Goal: Task Accomplishment & Management: Complete application form

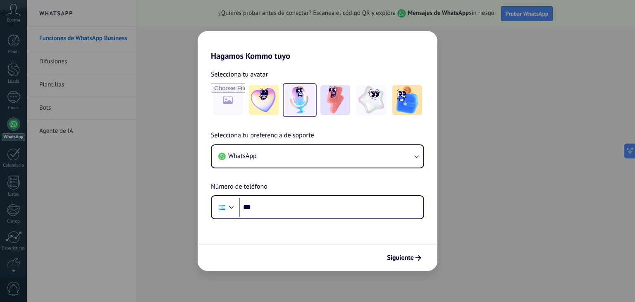
click at [304, 103] on img at bounding box center [300, 100] width 30 height 30
click at [231, 100] on input "file" at bounding box center [228, 100] width 32 height 32
type input "**********"
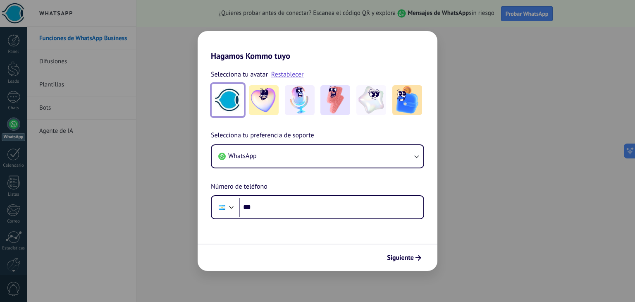
click at [235, 100] on img at bounding box center [228, 100] width 30 height 30
click at [233, 100] on img at bounding box center [228, 100] width 30 height 30
click at [228, 98] on img at bounding box center [228, 100] width 30 height 30
drag, startPoint x: 228, startPoint y: 98, endPoint x: 287, endPoint y: 74, distance: 64.3
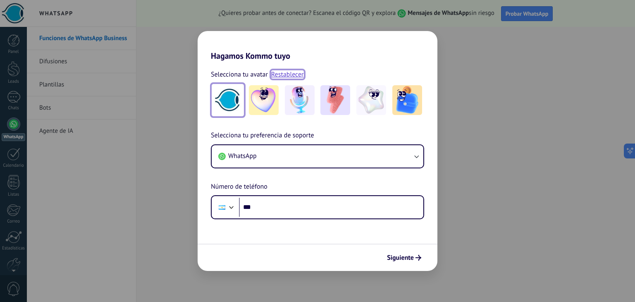
click at [287, 74] on link "Restablecer" at bounding box center [287, 74] width 33 height 8
click at [231, 95] on input "file" at bounding box center [228, 100] width 32 height 32
type input "**********"
click at [292, 73] on link "Restablecer" at bounding box center [287, 74] width 33 height 8
click at [227, 96] on input "file" at bounding box center [228, 100] width 32 height 32
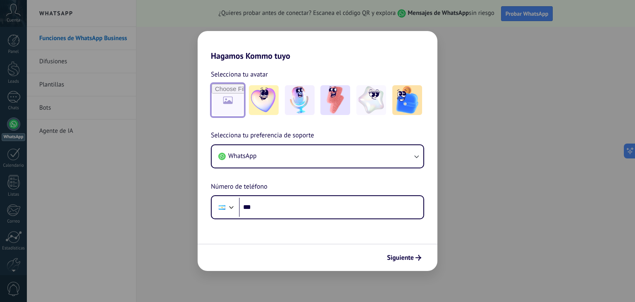
click at [228, 101] on input "file" at bounding box center [228, 100] width 32 height 32
type input "**********"
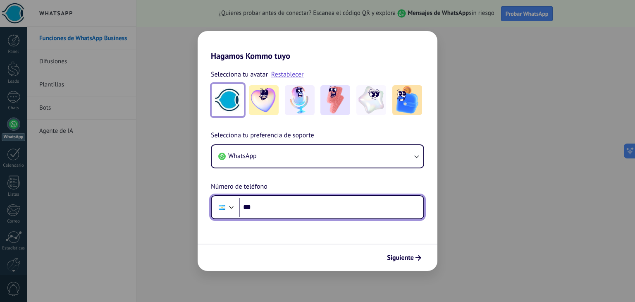
click at [336, 212] on input "***" at bounding box center [331, 206] width 184 height 19
type input "**********"
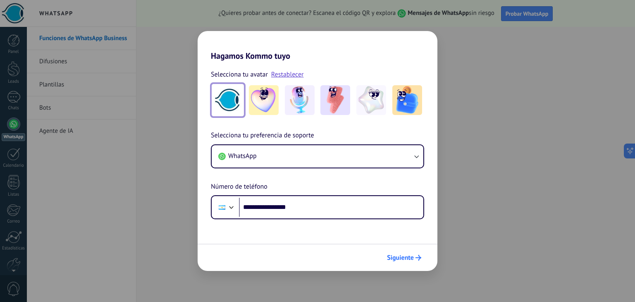
click at [399, 258] on span "Siguiente" at bounding box center [400, 257] width 27 height 6
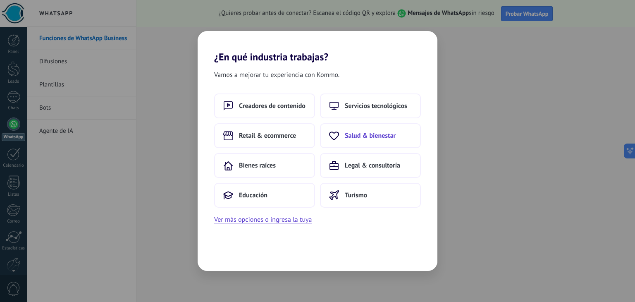
click at [368, 133] on span "Salud & bienestar" at bounding box center [370, 135] width 51 height 8
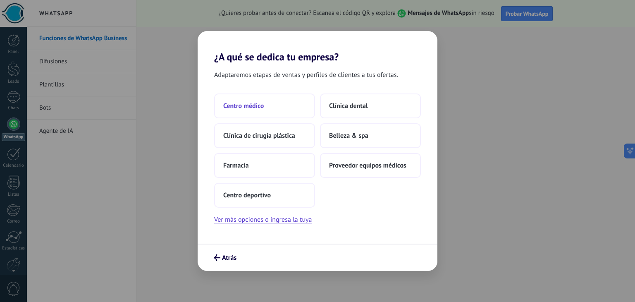
click at [252, 108] on span "Centro médico" at bounding box center [243, 106] width 40 height 8
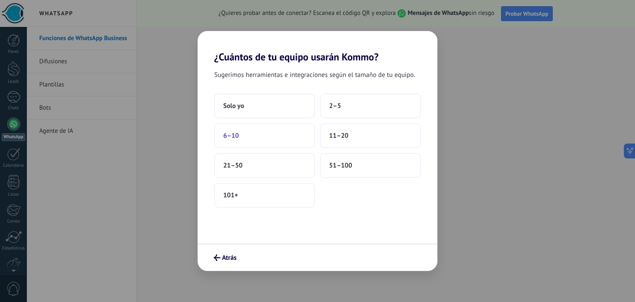
click at [236, 136] on span "6–10" at bounding box center [231, 135] width 16 height 8
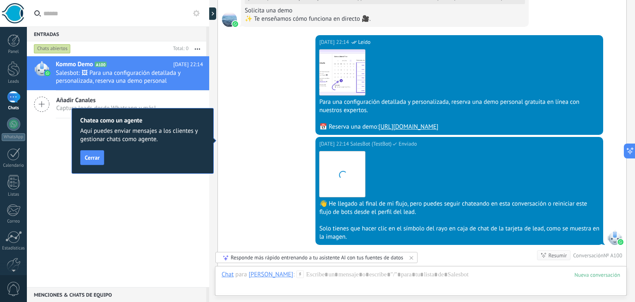
scroll to position [653, 0]
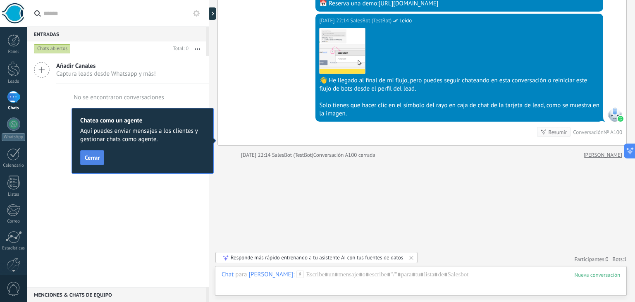
click at [81, 157] on button "Cerrar" at bounding box center [92, 157] width 24 height 15
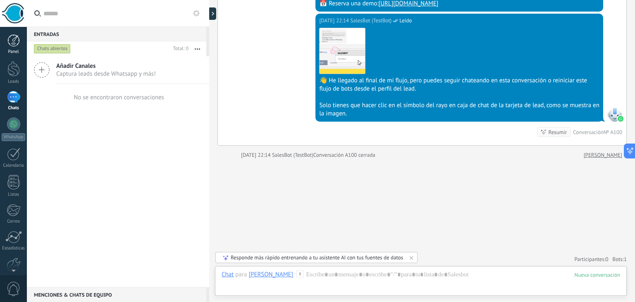
click at [18, 39] on div at bounding box center [13, 40] width 12 height 12
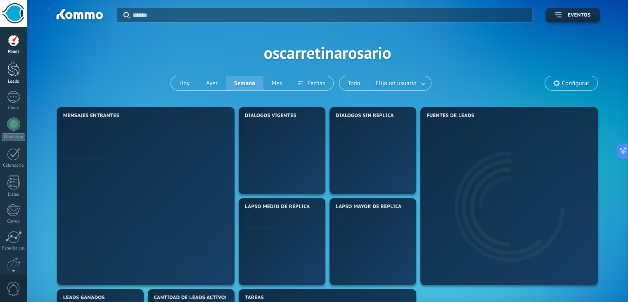
click at [15, 70] on div at bounding box center [13, 68] width 12 height 15
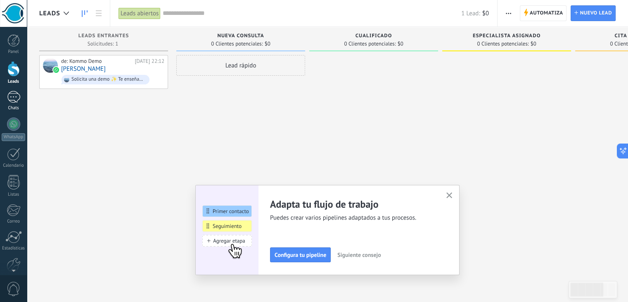
click at [10, 96] on div "1" at bounding box center [13, 97] width 13 height 12
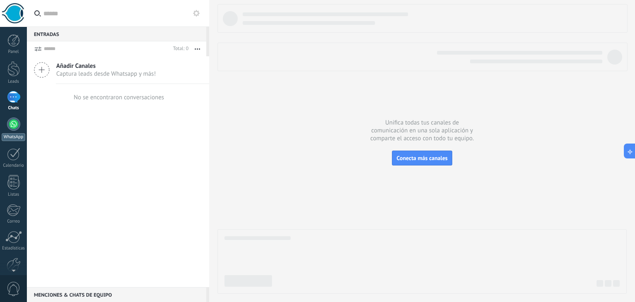
click at [17, 123] on div at bounding box center [13, 123] width 13 height 13
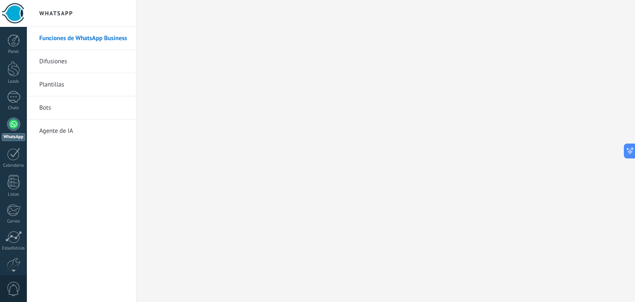
click at [60, 86] on link "Plantillas" at bounding box center [83, 84] width 88 height 23
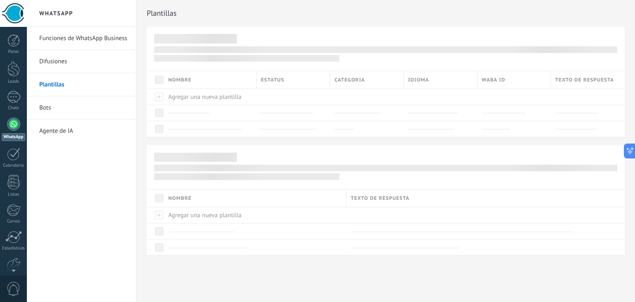
click at [55, 59] on link "Difusiones" at bounding box center [83, 61] width 88 height 23
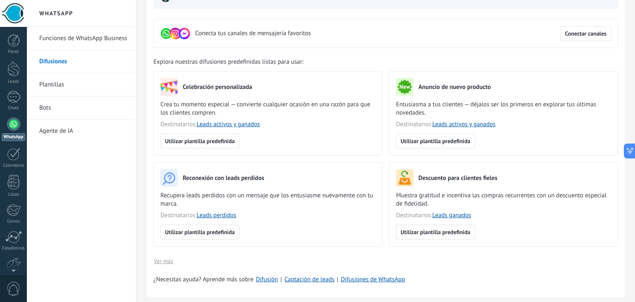
scroll to position [83, 0]
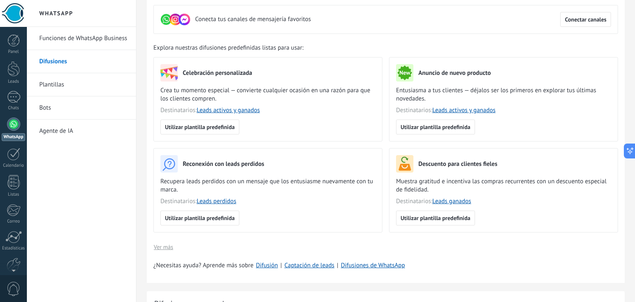
click at [50, 82] on link "Plantillas" at bounding box center [83, 84] width 88 height 23
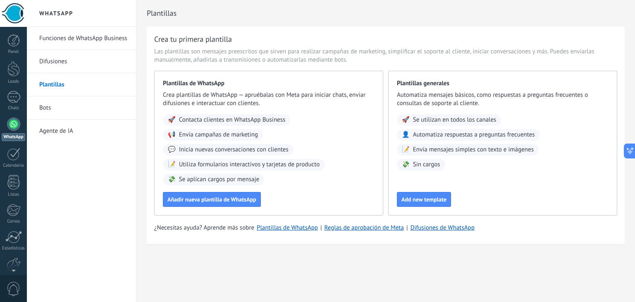
click at [50, 108] on link "Bots" at bounding box center [83, 107] width 88 height 23
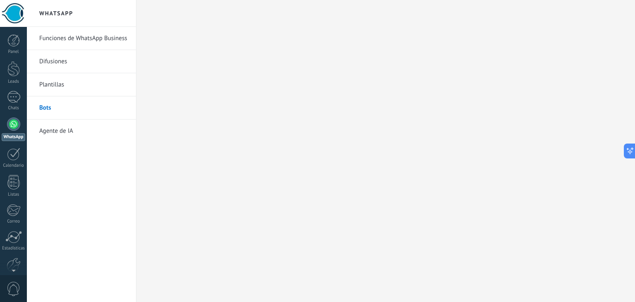
click at [51, 129] on link "Agente de IA" at bounding box center [83, 130] width 88 height 23
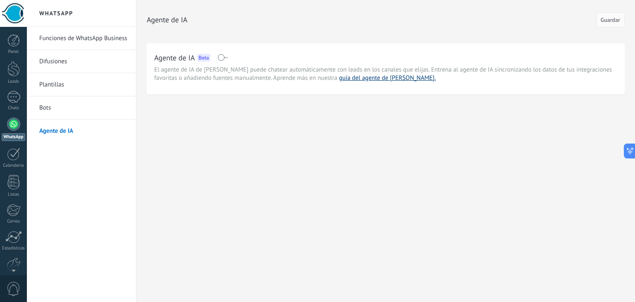
click at [339, 80] on link "guía del agente de [PERSON_NAME]." at bounding box center [387, 78] width 97 height 8
click at [10, 153] on div at bounding box center [13, 153] width 13 height 13
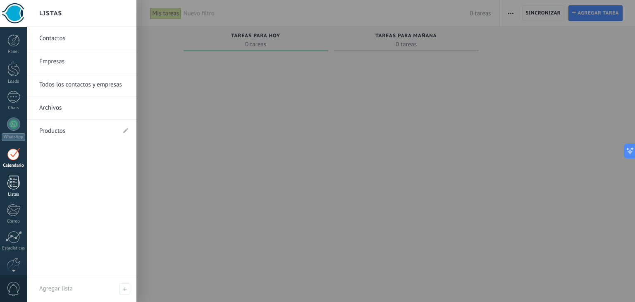
click at [13, 181] on div at bounding box center [13, 182] width 12 height 14
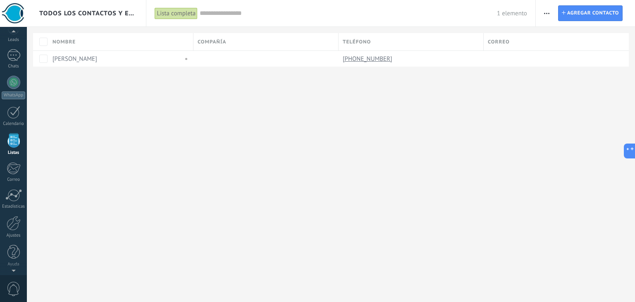
scroll to position [21, 0]
